Goal: Task Accomplishment & Management: Manage account settings

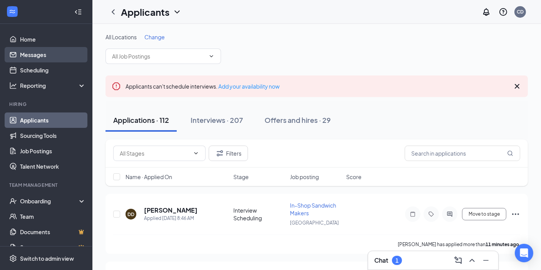
click at [55, 56] on link "Messages" at bounding box center [53, 54] width 66 height 15
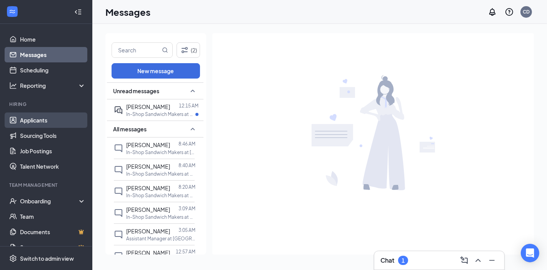
click at [52, 118] on link "Applicants" at bounding box center [53, 119] width 66 height 15
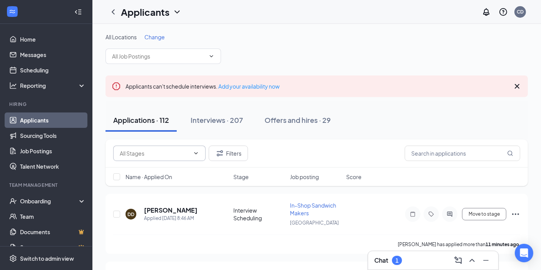
click at [178, 152] on input "text" at bounding box center [155, 153] width 70 height 8
click at [165, 170] on div "Application (5)" at bounding box center [159, 166] width 92 height 8
type input "Application (5)"
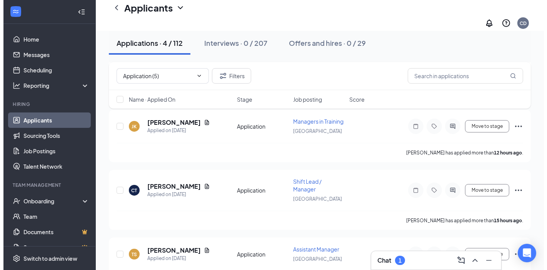
scroll to position [150, 0]
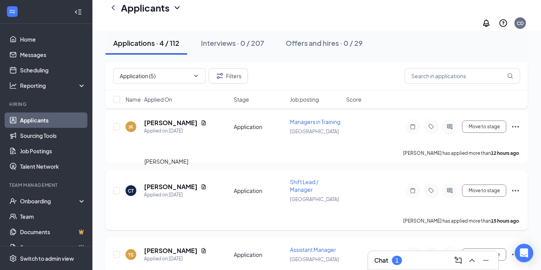
click at [160, 182] on h5 "[PERSON_NAME]" at bounding box center [170, 186] width 53 height 8
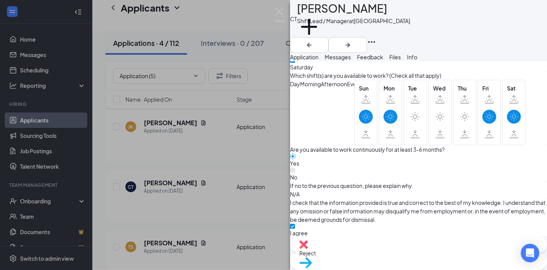
scroll to position [698, 0]
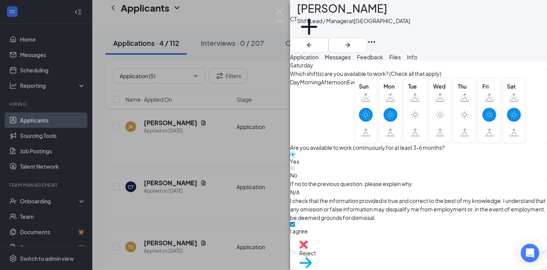
click at [316, 253] on span "Reject" at bounding box center [307, 252] width 17 height 7
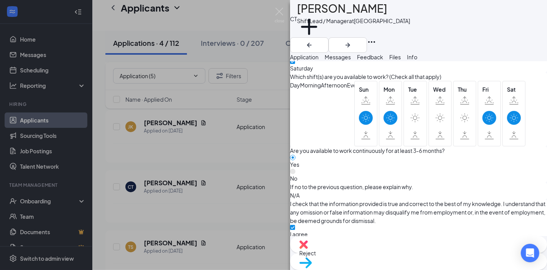
checkbox input "true"
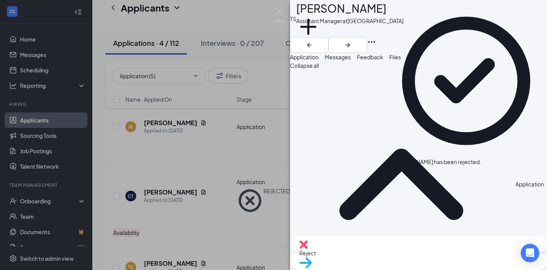
click at [167, 127] on div "TS [PERSON_NAME] Assistant Manager at [GEOGRAPHIC_DATA] Add a tag Application M…" at bounding box center [273, 135] width 547 height 270
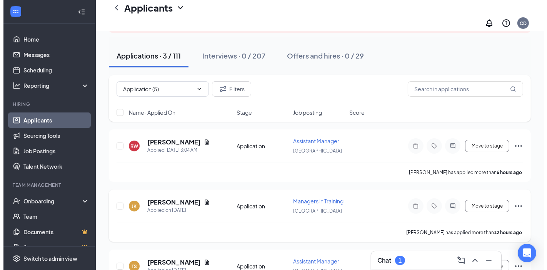
scroll to position [103, 0]
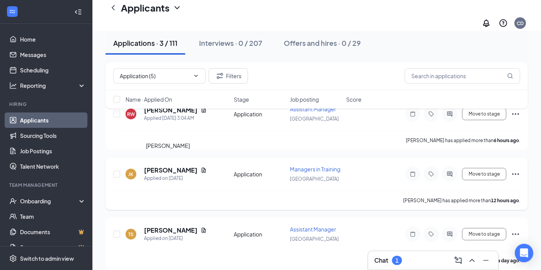
click at [162, 166] on h5 "[PERSON_NAME]" at bounding box center [170, 170] width 53 height 8
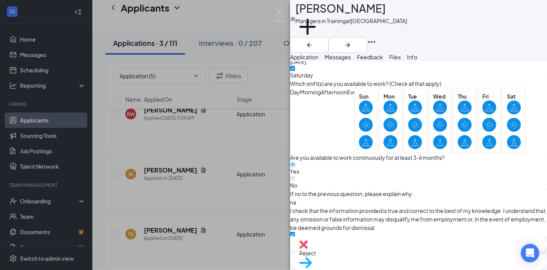
scroll to position [698, 0]
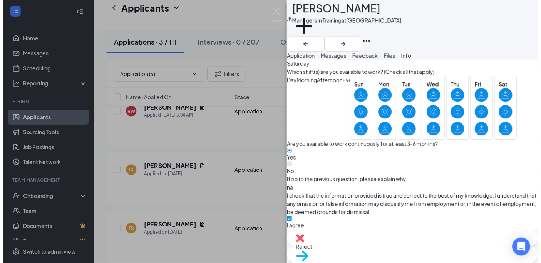
scroll to position [695, 0]
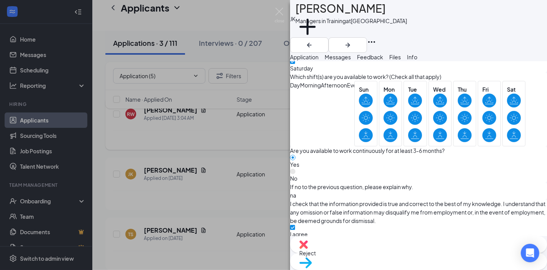
click at [181, 132] on div "[PERSON_NAME] [PERSON_NAME] Managers in Training at [GEOGRAPHIC_DATA] Add a tag…" at bounding box center [273, 135] width 547 height 270
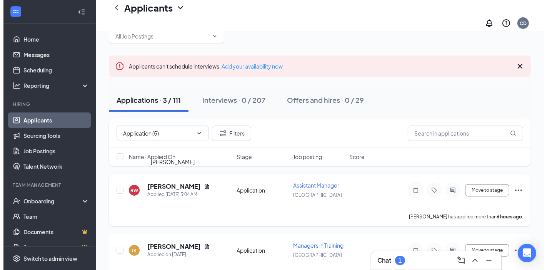
scroll to position [26, 0]
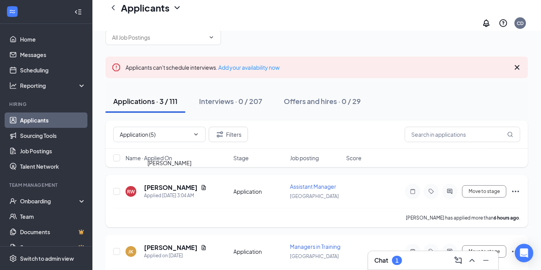
click at [171, 183] on h5 "[PERSON_NAME]" at bounding box center [170, 187] width 53 height 8
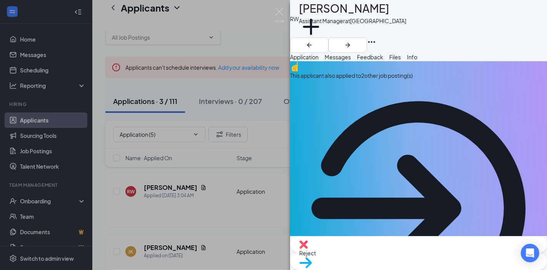
click at [399, 80] on div "This applicant also applied to 2 other job posting(s)" at bounding box center [418, 75] width 257 height 8
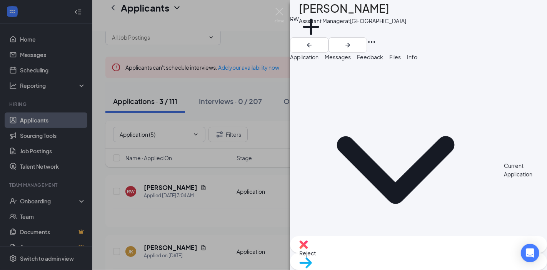
drag, startPoint x: 323, startPoint y: 59, endPoint x: 326, endPoint y: 62, distance: 4.6
click at [319, 59] on span "Application" at bounding box center [304, 56] width 28 height 7
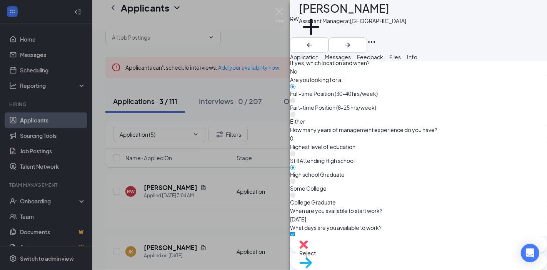
scroll to position [719, 0]
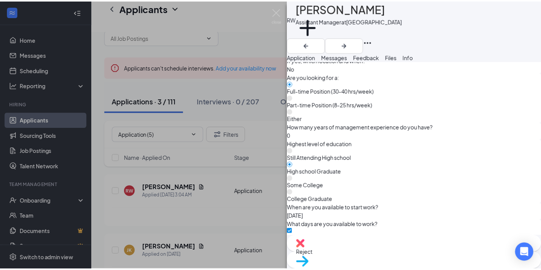
scroll to position [716, 0]
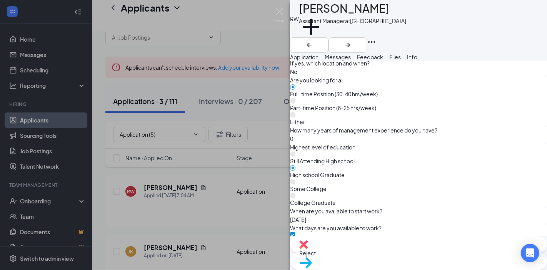
click at [223, 201] on div "RW [PERSON_NAME] Assistant Manager at [GEOGRAPHIC_DATA] Add a tag Application M…" at bounding box center [273, 135] width 547 height 270
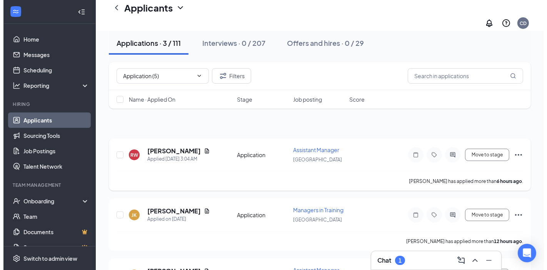
scroll to position [103, 0]
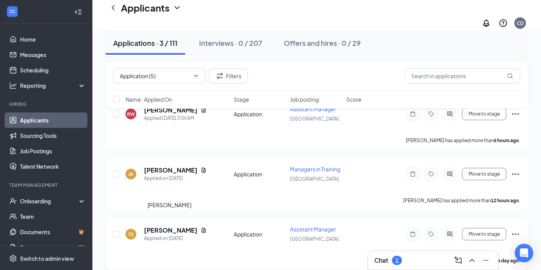
click at [176, 226] on h5 "[PERSON_NAME]" at bounding box center [170, 230] width 53 height 8
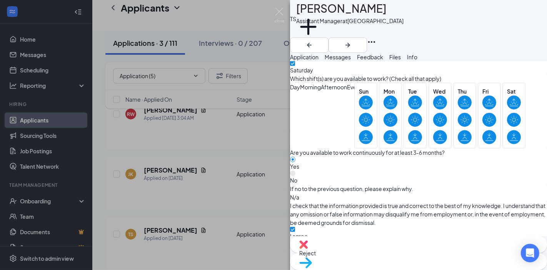
scroll to position [698, 0]
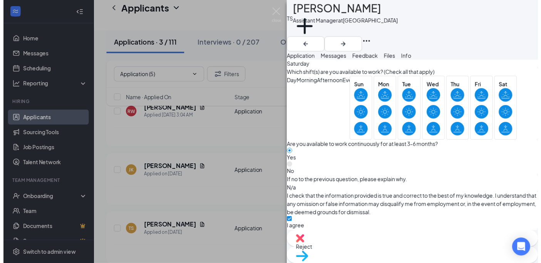
scroll to position [695, 0]
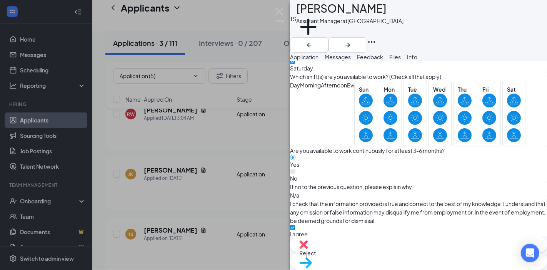
click at [369, 251] on div "Reject" at bounding box center [418, 244] width 257 height 17
checkbox input "true"
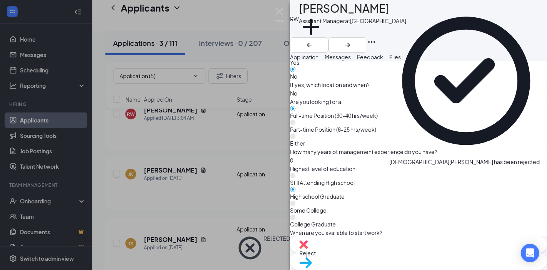
click at [204, 182] on div "RW [PERSON_NAME] Assistant Manager at [GEOGRAPHIC_DATA] Add a tag Application M…" at bounding box center [273, 135] width 547 height 270
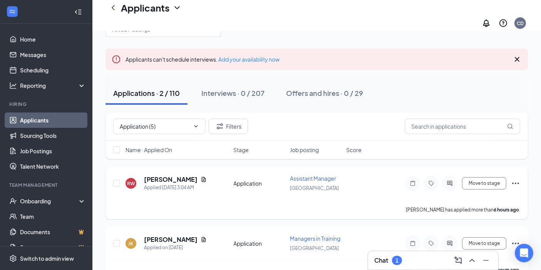
scroll to position [43, 0]
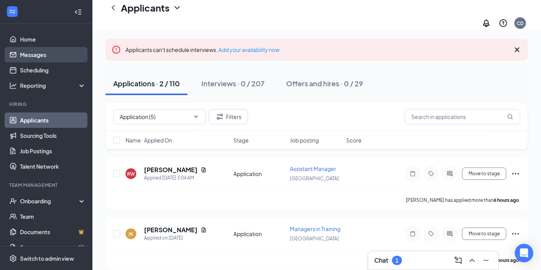
click at [33, 52] on link "Messages" at bounding box center [53, 54] width 66 height 15
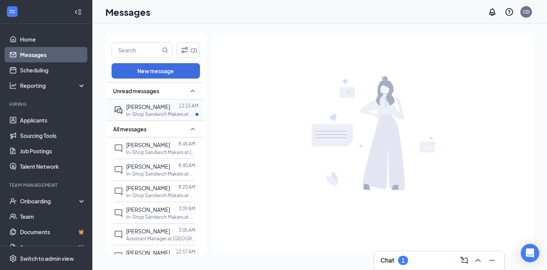
click at [165, 112] on p "In-Shop Sandwich Makers at Northeast" at bounding box center [160, 114] width 69 height 7
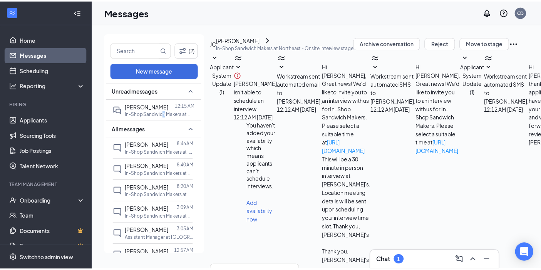
scroll to position [194, 0]
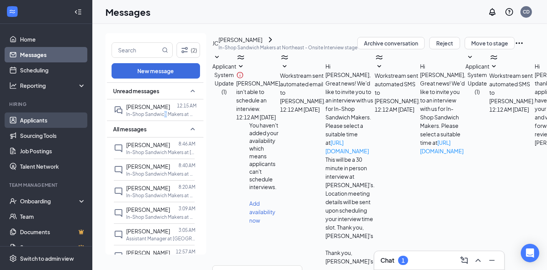
click at [47, 118] on link "Applicants" at bounding box center [53, 119] width 66 height 15
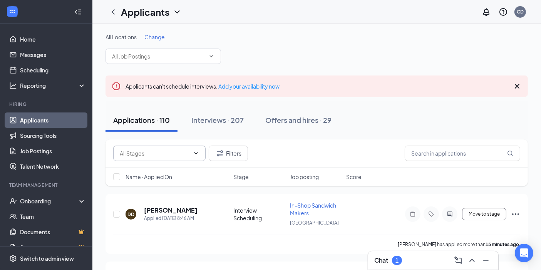
click at [191, 154] on span at bounding box center [195, 153] width 8 height 6
click at [148, 166] on div "Application (3)" at bounding box center [130, 166] width 35 height 8
type input "Application (3)"
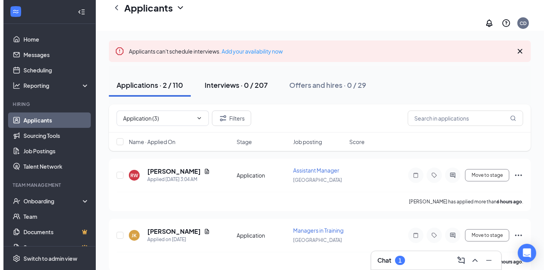
scroll to position [43, 0]
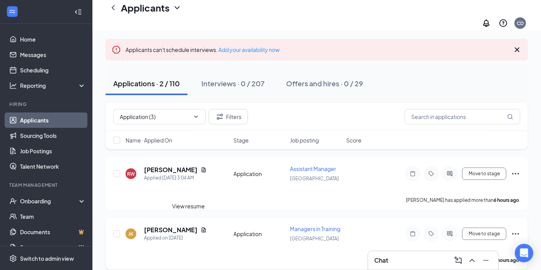
click at [202, 227] on icon "Document" at bounding box center [204, 229] width 4 height 5
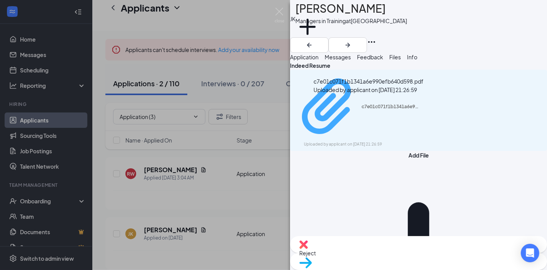
click at [371, 141] on div "Uploaded by applicant on [DATE] 21:26:59" at bounding box center [361, 144] width 115 height 6
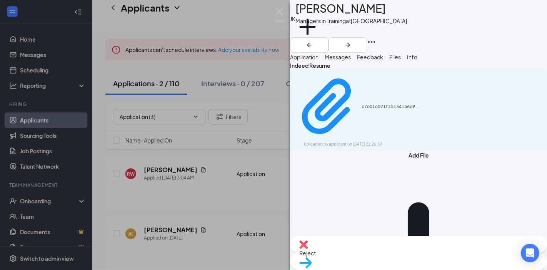
click at [216, 177] on div "[PERSON_NAME] [PERSON_NAME] Managers in Training at [GEOGRAPHIC_DATA] Add a tag…" at bounding box center [273, 135] width 547 height 270
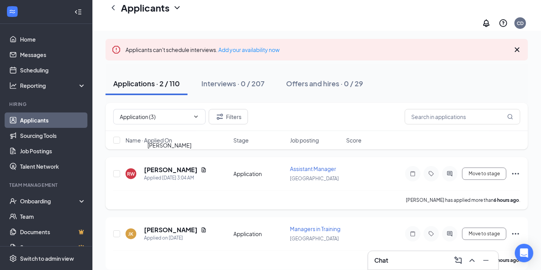
click at [178, 165] on h5 "[PERSON_NAME]" at bounding box center [170, 169] width 53 height 8
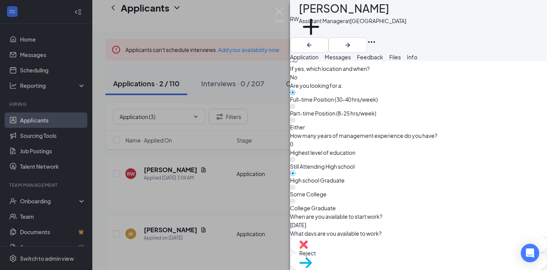
scroll to position [719, 0]
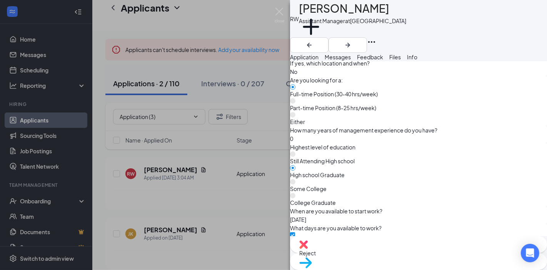
click at [377, 253] on div "Reject" at bounding box center [418, 244] width 257 height 17
checkbox input "true"
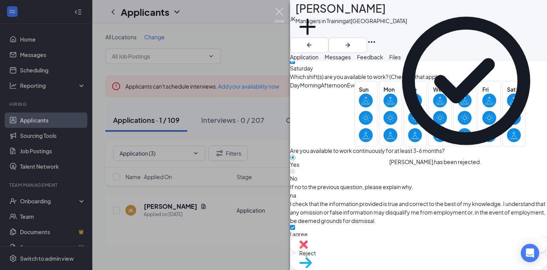
click at [279, 11] on img at bounding box center [280, 15] width 10 height 15
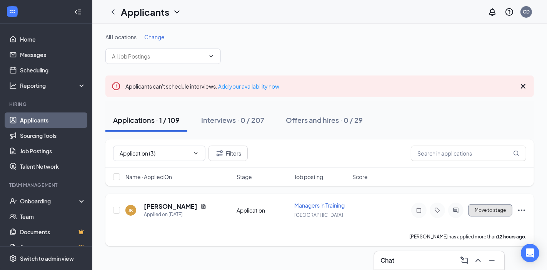
click at [499, 215] on button "Move to stage" at bounding box center [490, 210] width 44 height 12
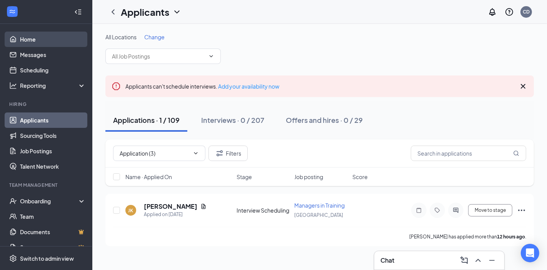
click at [29, 37] on link "Home" at bounding box center [53, 39] width 66 height 15
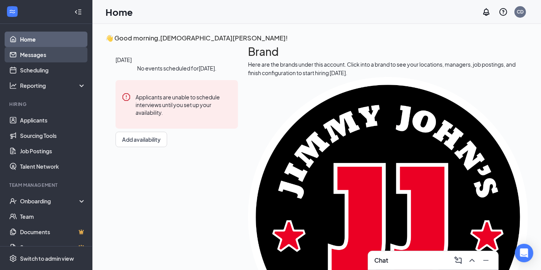
click at [42, 57] on link "Messages" at bounding box center [53, 54] width 66 height 15
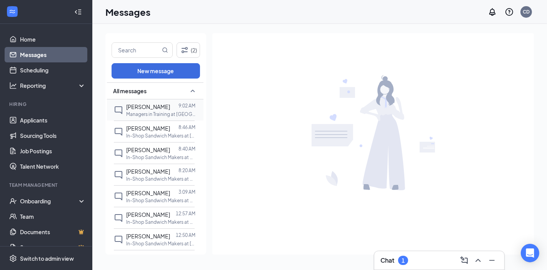
click at [152, 107] on span "[PERSON_NAME]" at bounding box center [148, 106] width 44 height 7
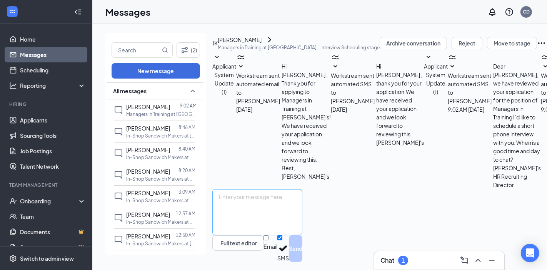
scroll to position [94, 0]
click at [303, 222] on textarea at bounding box center [257, 212] width 90 height 46
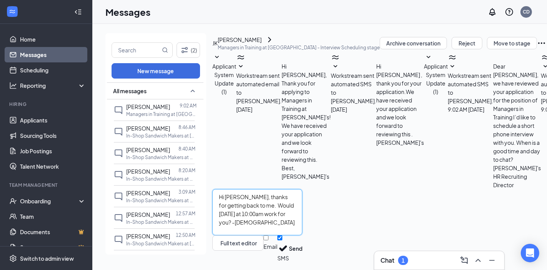
type textarea "Hi [PERSON_NAME], thanks for getting back to me. Would [DATE] at 10:00am work f…"
click at [269, 239] on input "Email" at bounding box center [266, 237] width 5 height 5
checkbox input "true"
click at [303, 239] on button "Send" at bounding box center [295, 249] width 13 height 29
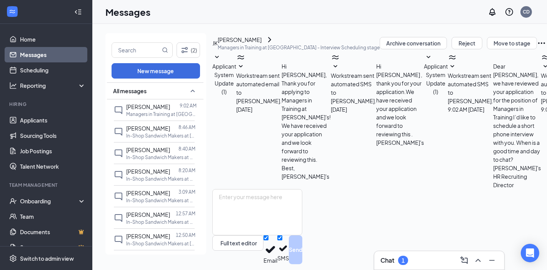
scroll to position [194, 0]
click at [23, 38] on link "Home" at bounding box center [53, 39] width 66 height 15
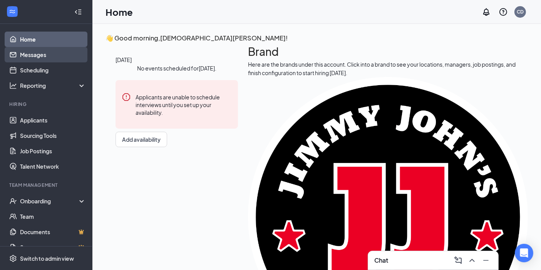
click at [35, 55] on link "Messages" at bounding box center [53, 54] width 66 height 15
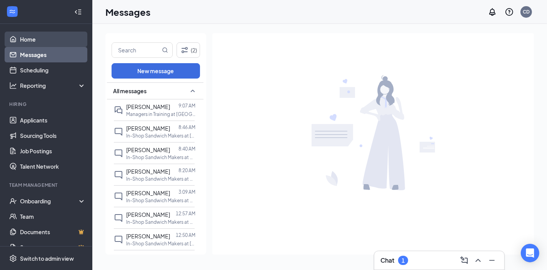
click at [27, 35] on link "Home" at bounding box center [53, 39] width 66 height 15
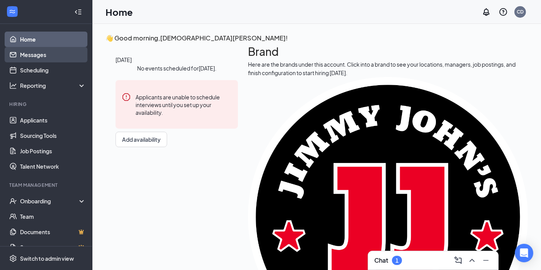
click at [28, 52] on link "Messages" at bounding box center [53, 54] width 66 height 15
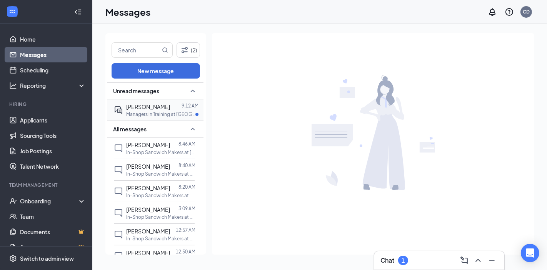
click at [155, 113] on p "Managers in Training at [GEOGRAPHIC_DATA]" at bounding box center [160, 114] width 69 height 7
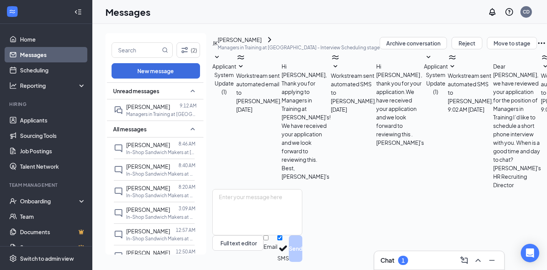
scroll to position [236, 0]
click at [277, 203] on textarea at bounding box center [257, 212] width 90 height 46
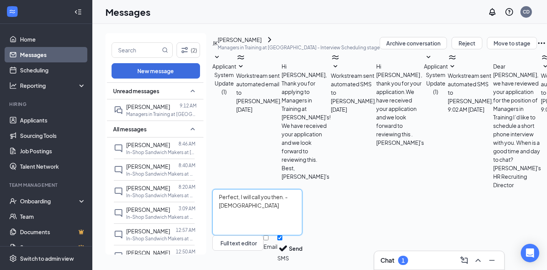
type textarea "Perfect, I will call you then. -[DEMOGRAPHIC_DATA]"
click at [269, 240] on input "Email" at bounding box center [266, 237] width 5 height 5
checkbox input "true"
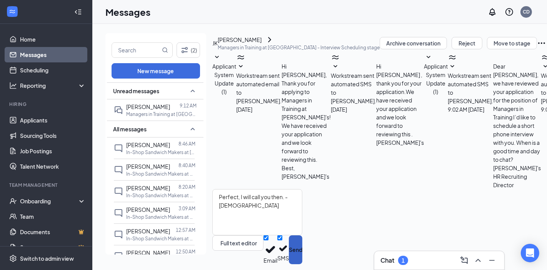
click at [303, 239] on button "Send" at bounding box center [295, 249] width 13 height 29
